Goal: Find contact information: Obtain details needed to contact an individual or organization

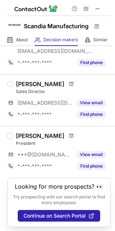
scroll to position [96, 0]
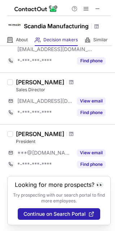
click at [23, 79] on div "Josh Bruns" at bounding box center [40, 82] width 49 height 7
copy div "Josh Bruns"
drag, startPoint x: 23, startPoint y: 74, endPoint x: 37, endPoint y: 75, distance: 13.8
click at [37, 79] on div "Josh Bruns" at bounding box center [40, 82] width 49 height 7
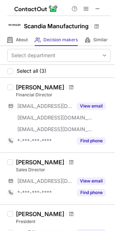
click at [22, 91] on div "Michell Hoffman" at bounding box center [40, 87] width 49 height 7
drag, startPoint x: 22, startPoint y: 95, endPoint x: 41, endPoint y: 95, distance: 19.2
click at [41, 91] on div "Michell Hoffman" at bounding box center [40, 87] width 49 height 7
copy div "Michell Hoffman"
click at [18, 98] on div "Financial Director" at bounding box center [63, 95] width 95 height 7
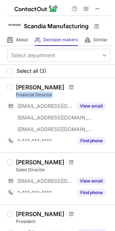
drag, startPoint x: 18, startPoint y: 101, endPoint x: 46, endPoint y: 100, distance: 28.3
click at [46, 98] on div "Financial Director" at bounding box center [63, 95] width 95 height 7
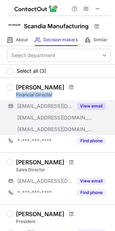
copy div "Financial Director"
click at [91, 110] on button "View email" at bounding box center [91, 105] width 29 height 7
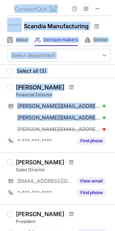
drag, startPoint x: 14, startPoint y: 135, endPoint x: -12, endPoint y: 137, distance: 25.4
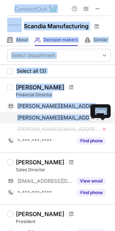
click at [9, 123] on div "michell.hoffman@bellsouth.net Verified Send email Copy" at bounding box center [56, 118] width 99 height 12
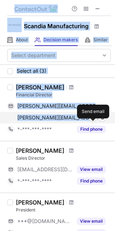
copy div "Scandia Manufacturing About About Company Decision makers View Employees Simila…"
drag, startPoint x: 9, startPoint y: 126, endPoint x: 90, endPoint y: 127, distance: 80.8
click at [90, 123] on div "michell.hoffman@bellsouth.net Verified Send email" at bounding box center [56, 118] width 99 height 12
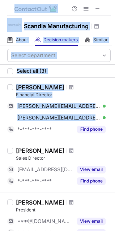
scroll to position [36, 0]
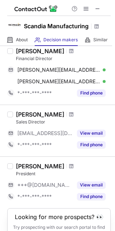
click at [21, 118] on div "Josh Bruns" at bounding box center [40, 114] width 49 height 7
drag, startPoint x: 21, startPoint y: 121, endPoint x: 37, endPoint y: 122, distance: 16.3
click at [37, 118] on div "Josh Bruns" at bounding box center [40, 114] width 49 height 7
copy div "Josh Bruns"
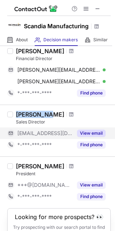
click at [87, 137] on button "View email" at bounding box center [91, 133] width 29 height 7
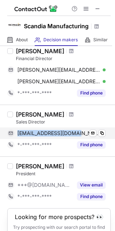
copy div "jbruns@scandiamfg.com"
drag, startPoint x: 13, startPoint y: 140, endPoint x: 75, endPoint y: 144, distance: 61.7
click at [75, 139] on div "jbruns@scandiamfg.com Verified Send email Copy" at bounding box center [56, 133] width 99 height 12
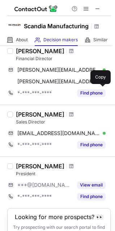
click at [19, 125] on div "Sales Director" at bounding box center [63, 122] width 95 height 7
drag, startPoint x: 19, startPoint y: 129, endPoint x: 42, endPoint y: 130, distance: 22.8
click at [42, 125] on div "Sales Director" at bounding box center [63, 122] width 95 height 7
copy div "Sales Director"
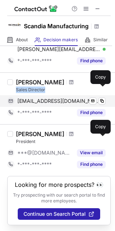
scroll to position [84, 0]
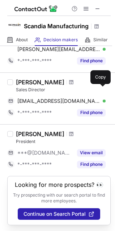
click at [21, 130] on div "Evan Krometis" at bounding box center [40, 133] width 49 height 7
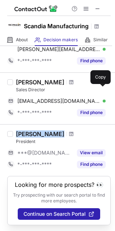
drag, startPoint x: 21, startPoint y: 127, endPoint x: 42, endPoint y: 129, distance: 21.0
click at [42, 130] on div "Evan Krometis" at bounding box center [40, 133] width 49 height 7
copy div "Evan Krometis"
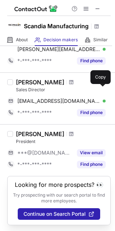
click at [21, 138] on div "President" at bounding box center [63, 141] width 95 height 7
click at [22, 138] on div "President" at bounding box center [63, 141] width 95 height 7
copy div "President"
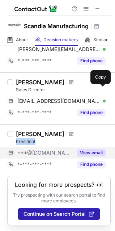
click at [90, 149] on button "View email" at bounding box center [91, 152] width 29 height 7
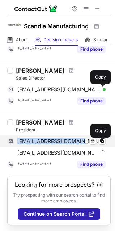
copy span "evankrometis@gmail.com"
drag, startPoint x: 16, startPoint y: 143, endPoint x: 81, endPoint y: 142, distance: 64.5
click at [81, 142] on div "evankrometis@gmail.com Verified Send email Copy" at bounding box center [56, 141] width 99 height 12
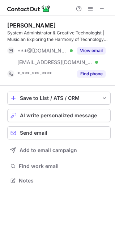
scroll to position [176, 115]
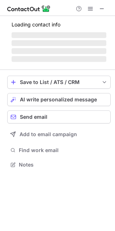
scroll to position [169, 115]
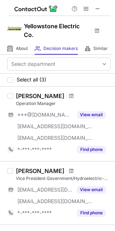
click at [22, 94] on div "[PERSON_NAME]" at bounding box center [40, 95] width 49 height 7
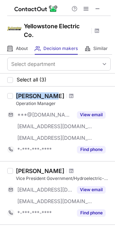
drag, startPoint x: 22, startPoint y: 94, endPoint x: 45, endPoint y: 96, distance: 23.0
click at [45, 96] on div "Kevin Titus" at bounding box center [40, 95] width 49 height 7
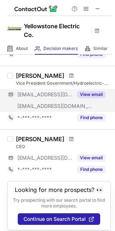
scroll to position [107, 0]
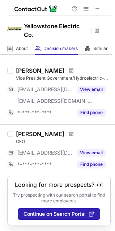
click at [21, 67] on div "Ken Hatfield" at bounding box center [40, 70] width 49 height 7
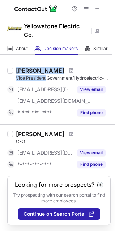
drag, startPoint x: 21, startPoint y: 62, endPoint x: 44, endPoint y: 68, distance: 23.1
click at [44, 68] on div "Ken Hatfield Vice President Government/Hydroelectric-Division" at bounding box center [63, 74] width 95 height 14
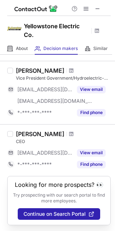
click at [21, 67] on div "Ken Hatfield" at bounding box center [40, 70] width 49 height 7
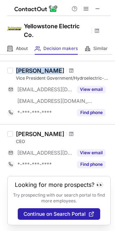
drag, startPoint x: 21, startPoint y: 64, endPoint x: 41, endPoint y: 64, distance: 19.9
click at [41, 67] on div "Ken Hatfield" at bounding box center [40, 70] width 49 height 7
copy div "Ken Hatfield"
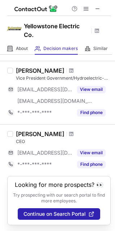
click at [17, 75] on div "Vice President Government/Hydroelectric-Division" at bounding box center [63, 78] width 95 height 7
drag, startPoint x: 17, startPoint y: 70, endPoint x: 42, endPoint y: 70, distance: 24.6
click at [42, 75] on div "Vice President Government/Hydroelectric-Division" at bounding box center [63, 78] width 95 height 7
copy div "Vice President"
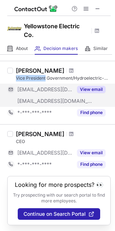
click at [96, 86] on button "View email" at bounding box center [91, 89] width 29 height 7
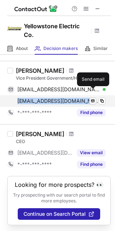
copy div "khatfield@yellowstoneelectric.com Verified"
drag, startPoint x: 16, startPoint y: 95, endPoint x: 95, endPoint y: 95, distance: 78.6
click at [95, 95] on div "khatfield@yellowstoneelectric.com Verified Send email" at bounding box center [56, 101] width 99 height 12
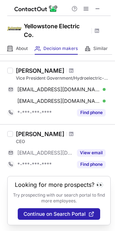
click at [18, 130] on div "Lori Miller" at bounding box center [40, 133] width 49 height 7
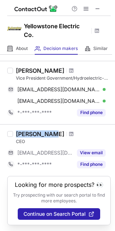
drag, startPoint x: 18, startPoint y: 126, endPoint x: 33, endPoint y: 126, distance: 15.2
click at [33, 130] on div "Lori Miller" at bounding box center [40, 133] width 49 height 7
copy div "Lori Miller"
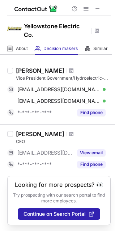
click at [24, 138] on div "CEO" at bounding box center [63, 141] width 95 height 7
click at [23, 138] on div "CEO" at bounding box center [63, 141] width 95 height 7
copy div "CEO"
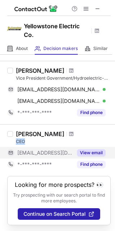
click at [86, 149] on button "View email" at bounding box center [91, 152] width 29 height 7
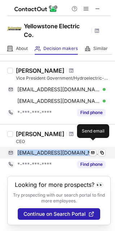
copy div "lmiller@yellowstoneelectric.com Verified"
drag, startPoint x: 14, startPoint y: 147, endPoint x: 90, endPoint y: 148, distance: 76.1
click at [90, 148] on div "lmiller@yellowstoneelectric.com Verified Send email" at bounding box center [56, 153] width 99 height 12
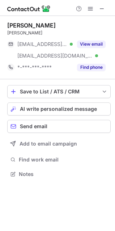
scroll to position [169, 115]
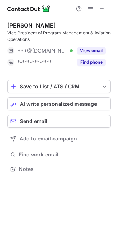
scroll to position [164, 115]
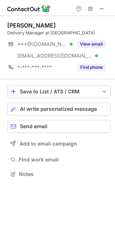
scroll to position [169, 115]
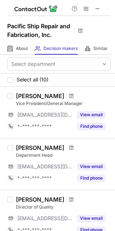
click at [21, 94] on div "[PERSON_NAME]" at bounding box center [40, 95] width 49 height 7
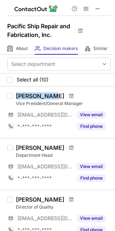
drag, startPoint x: 21, startPoint y: 94, endPoint x: 43, endPoint y: 96, distance: 21.8
click at [43, 96] on div "[PERSON_NAME]" at bounding box center [40, 95] width 49 height 7
copy div "[PERSON_NAME]"
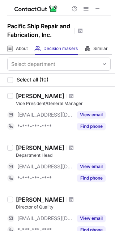
click at [16, 104] on div "Vice President/General Manager" at bounding box center [63, 103] width 95 height 7
drag, startPoint x: 16, startPoint y: 104, endPoint x: 30, endPoint y: 104, distance: 14.1
click at [30, 104] on div "Vice President/General Manager" at bounding box center [63, 103] width 95 height 7
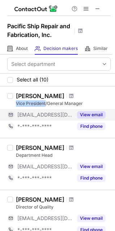
copy div "Vice President"
click at [95, 113] on button "View email" at bounding box center [91, 114] width 29 height 7
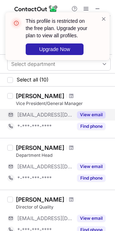
click at [84, 7] on div "This profile is restricted on the free plan. Upgrade your plan to view all prof…" at bounding box center [58, 39] width 116 height 68
click at [86, 7] on div "This profile is restricted on the free plan. Upgrade your plan to view all prof…" at bounding box center [58, 39] width 116 height 68
click at [84, 7] on div "This profile is restricted on the free plan. Upgrade your plan to view all prof…" at bounding box center [58, 39] width 116 height 68
click at [89, 8] on div "This profile is restricted on the free plan. Upgrade your plan to view all prof…" at bounding box center [58, 39] width 116 height 68
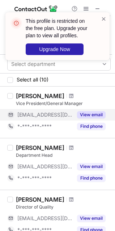
click at [88, 8] on div "This profile is restricted on the free plan. Upgrade your plan to view all prof…" at bounding box center [58, 39] width 116 height 68
click at [99, 8] on div "This profile is restricted on the free plan. Upgrade your plan to view all prof…" at bounding box center [58, 39] width 116 height 68
click at [104, 18] on span at bounding box center [104, 18] width 6 height 7
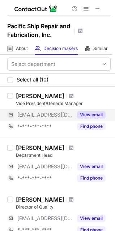
click at [87, 9] on span at bounding box center [86, 9] width 6 height 6
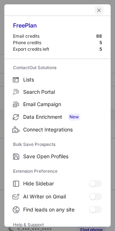
click at [97, 9] on button "left-button" at bounding box center [99, 10] width 9 height 9
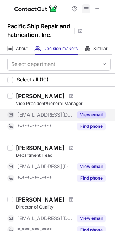
click at [86, 8] on span at bounding box center [86, 9] width 6 height 6
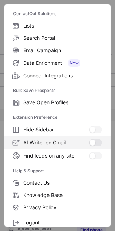
scroll to position [71, 0]
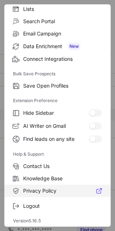
click at [55, 194] on label "Privacy Policy" at bounding box center [57, 191] width 106 height 12
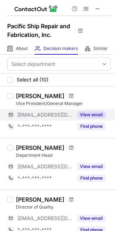
click at [86, 112] on button "View email" at bounding box center [91, 114] width 29 height 7
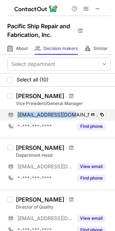
copy span "[EMAIL_ADDRESS][DOMAIN_NAME]"
drag, startPoint x: 18, startPoint y: 113, endPoint x: 70, endPoint y: 112, distance: 52.2
click at [70, 112] on span "[EMAIL_ADDRESS][DOMAIN_NAME]" at bounding box center [58, 115] width 83 height 7
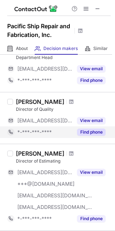
scroll to position [109, 0]
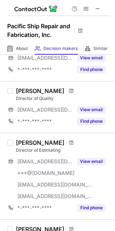
click at [19, 89] on div "[PERSON_NAME]" at bounding box center [40, 90] width 49 height 7
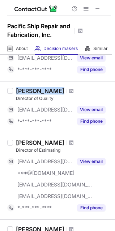
drag, startPoint x: 19, startPoint y: 89, endPoint x: 40, endPoint y: 89, distance: 21.0
click at [40, 89] on div "[PERSON_NAME]" at bounding box center [40, 90] width 49 height 7
copy div "[PERSON_NAME]"
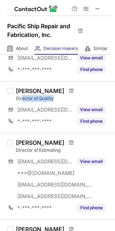
click at [53, 98] on div "Director of Quality" at bounding box center [63, 98] width 95 height 7
click at [18, 100] on div "Director of Quality" at bounding box center [63, 98] width 95 height 7
drag, startPoint x: 18, startPoint y: 100, endPoint x: 57, endPoint y: 100, distance: 38.4
click at [57, 100] on div "Director of Quality" at bounding box center [63, 98] width 95 height 7
copy div "Director of Quality"
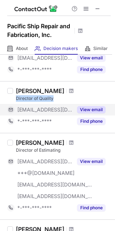
click at [91, 109] on button "View email" at bounding box center [91, 109] width 29 height 7
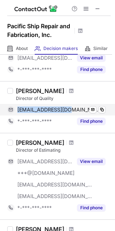
copy span "[EMAIL_ADDRESS][DOMAIN_NAME]"
drag, startPoint x: 27, startPoint y: 109, endPoint x: 67, endPoint y: 112, distance: 39.6
click at [67, 112] on div "[EMAIL_ADDRESS][DOMAIN_NAME] Verified Send email Copy" at bounding box center [56, 110] width 99 height 12
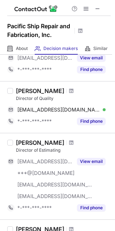
click at [23, 142] on div "[PERSON_NAME]" at bounding box center [40, 142] width 49 height 7
drag, startPoint x: 23, startPoint y: 142, endPoint x: 51, endPoint y: 141, distance: 27.9
click at [51, 141] on div "[PERSON_NAME]" at bounding box center [40, 142] width 49 height 7
copy div "[PERSON_NAME]"
click at [20, 148] on div "Director of Estimating" at bounding box center [63, 150] width 95 height 7
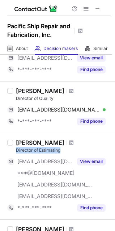
drag, startPoint x: 20, startPoint y: 148, endPoint x: 49, endPoint y: 151, distance: 29.1
click at [49, 151] on div "Director of Estimating" at bounding box center [63, 150] width 95 height 7
copy div "Director of Estimating"
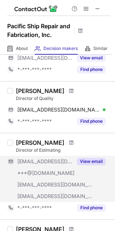
click at [88, 165] on div "View email" at bounding box center [89, 162] width 33 height 12
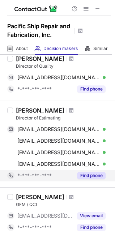
scroll to position [181, 0]
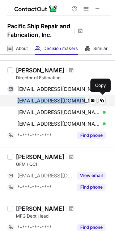
copy span "[EMAIL_ADDRESS][DOMAIN_NAME]"
drag, startPoint x: 14, startPoint y: 98, endPoint x: 82, endPoint y: 99, distance: 68.1
click at [82, 99] on div "[EMAIL_ADDRESS][DOMAIN_NAME] Verified Send email Copy" at bounding box center [56, 101] width 99 height 12
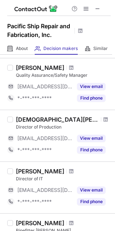
scroll to position [398, 0]
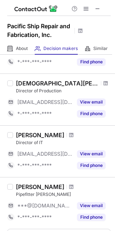
click at [20, 83] on div "[DEMOGRAPHIC_DATA][PERSON_NAME]" at bounding box center [57, 83] width 83 height 7
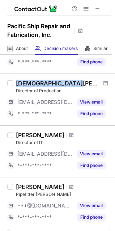
drag, startPoint x: 20, startPoint y: 83, endPoint x: 57, endPoint y: 85, distance: 37.4
click at [57, 85] on div "[DEMOGRAPHIC_DATA][PERSON_NAME]" at bounding box center [57, 83] width 83 height 7
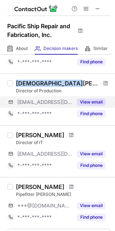
copy div "[DEMOGRAPHIC_DATA][PERSON_NAME]"
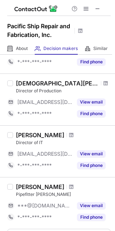
click at [25, 91] on div "Director of Production" at bounding box center [63, 91] width 95 height 7
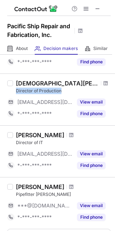
drag, startPoint x: 25, startPoint y: 91, endPoint x: 49, endPoint y: 93, distance: 24.0
click at [49, 93] on div "Director of Production" at bounding box center [63, 91] width 95 height 7
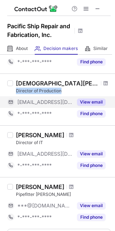
click at [85, 101] on button "View email" at bounding box center [91, 102] width 29 height 7
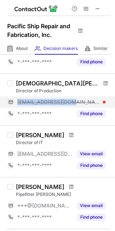
drag, startPoint x: 17, startPoint y: 100, endPoint x: 71, endPoint y: 102, distance: 53.6
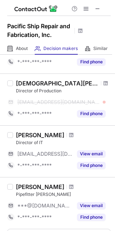
click at [21, 135] on div "[PERSON_NAME]" at bounding box center [40, 134] width 49 height 7
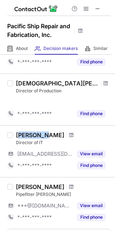
drag, startPoint x: 21, startPoint y: 134, endPoint x: 46, endPoint y: 134, distance: 25.0
click at [46, 134] on div "[PERSON_NAME] Director of IT" at bounding box center [63, 138] width 95 height 14
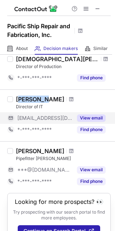
scroll to position [435, 0]
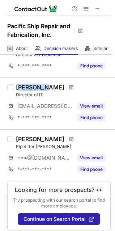
click at [23, 85] on div "[PERSON_NAME]" at bounding box center [40, 87] width 49 height 7
drag, startPoint x: 23, startPoint y: 85, endPoint x: 47, endPoint y: 86, distance: 23.6
click at [47, 86] on div "[PERSON_NAME]" at bounding box center [40, 87] width 49 height 7
click at [19, 94] on div "Director of IT" at bounding box center [63, 95] width 95 height 7
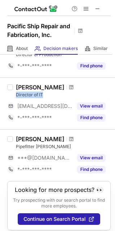
drag, startPoint x: 19, startPoint y: 94, endPoint x: 46, endPoint y: 93, distance: 26.8
click at [46, 93] on div "Director of IT" at bounding box center [63, 95] width 95 height 7
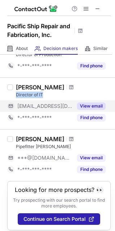
click at [90, 104] on button "View email" at bounding box center [91, 105] width 29 height 7
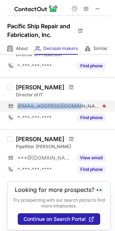
drag, startPoint x: 17, startPoint y: 106, endPoint x: 75, endPoint y: 106, distance: 57.9
